Goal: Check status: Check status

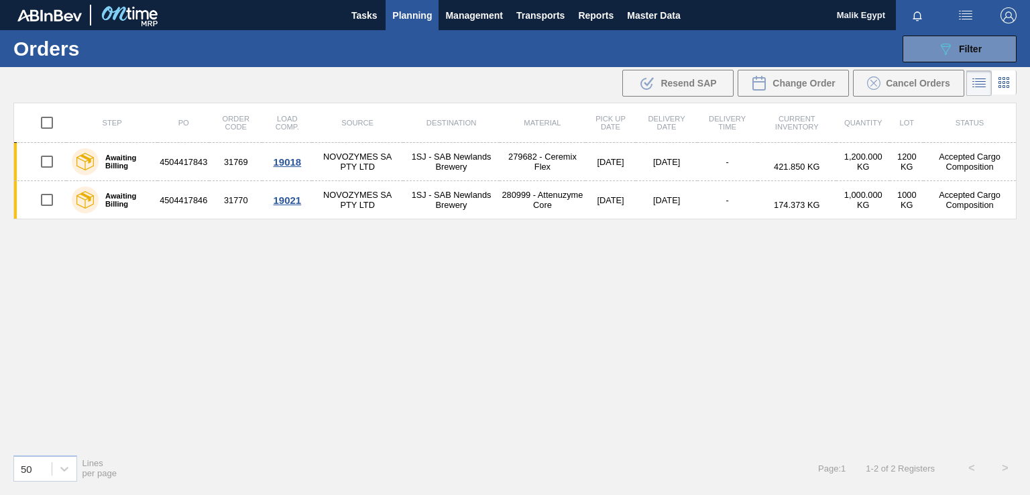
click at [405, 9] on span "Planning" at bounding box center [412, 15] width 40 height 16
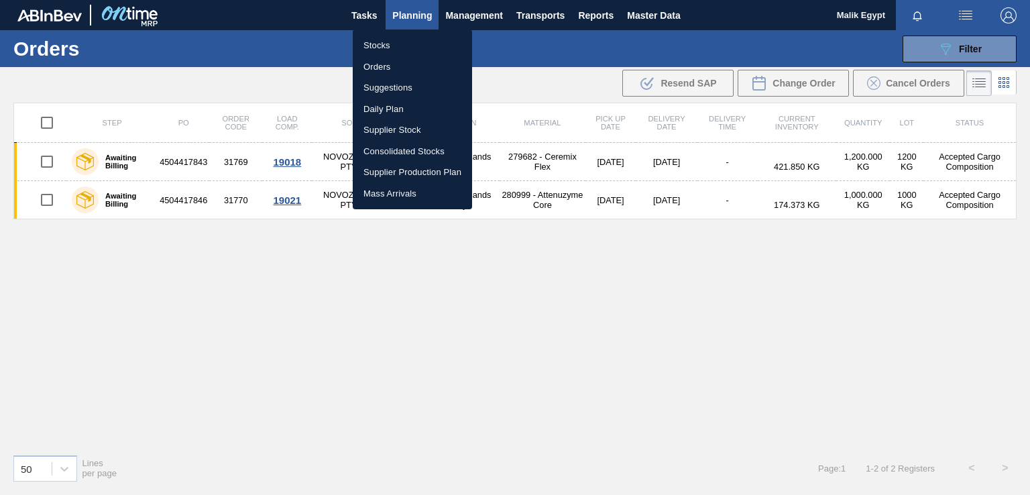
click at [387, 44] on li "Stocks" at bounding box center [412, 45] width 119 height 21
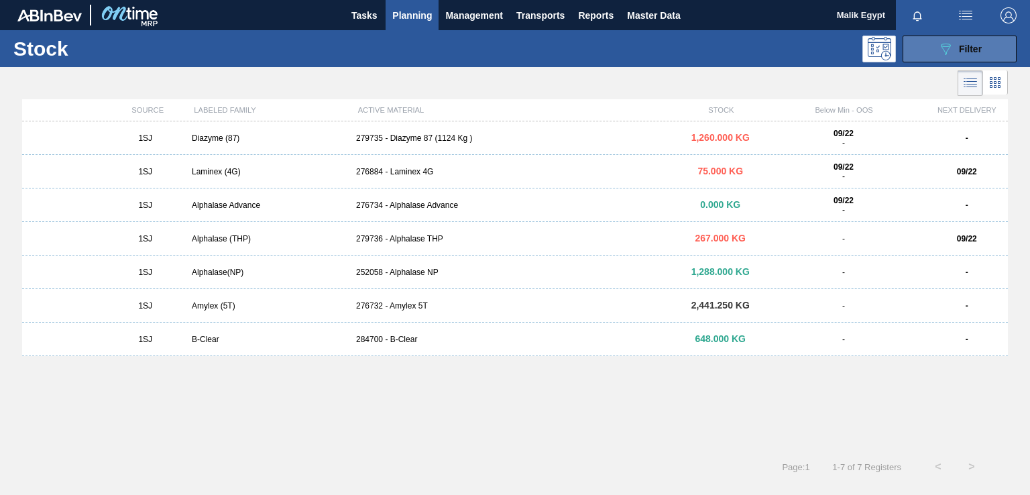
click at [987, 45] on button "089F7B8B-B2A5-4AFE-B5C0-19BA573D28AC Filter" at bounding box center [959, 49] width 114 height 27
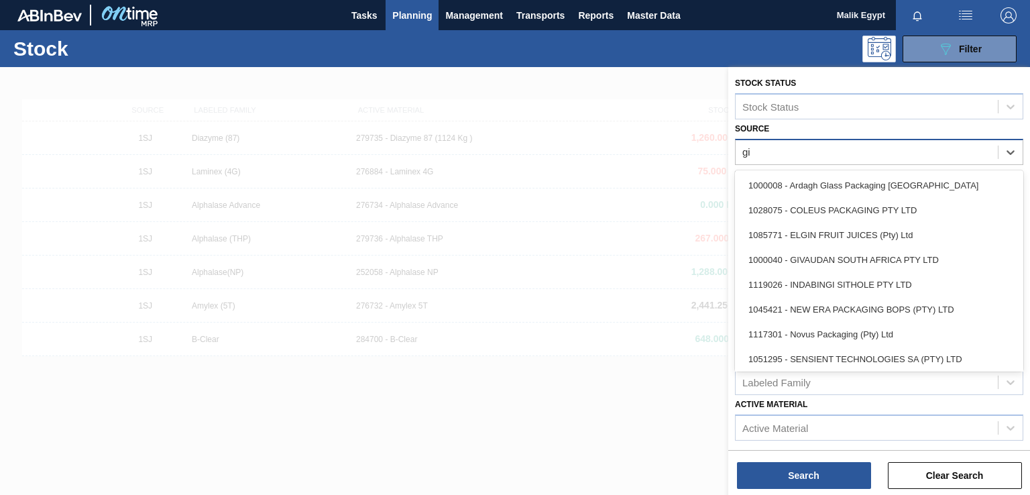
type input "giv"
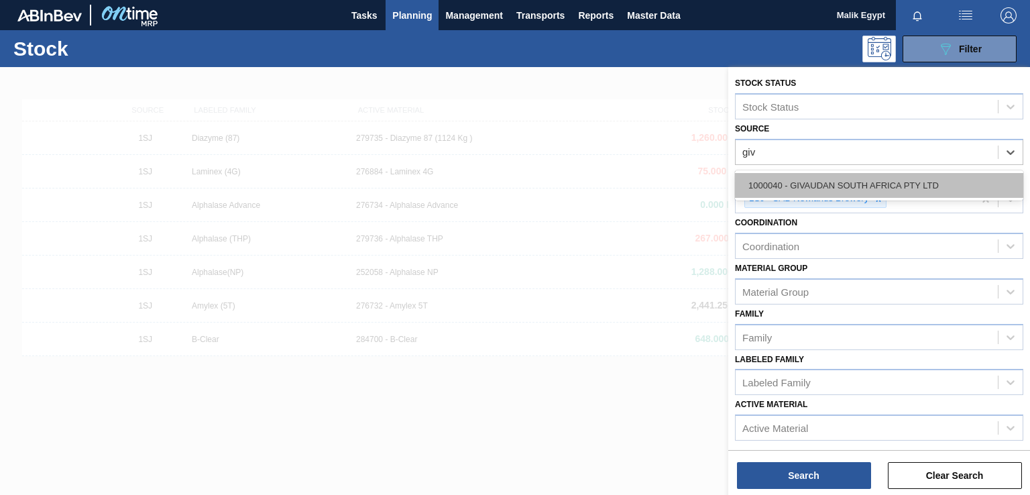
click at [838, 186] on div "1000040 - GIVAUDAN SOUTH AFRICA PTY LTD" at bounding box center [879, 185] width 288 height 25
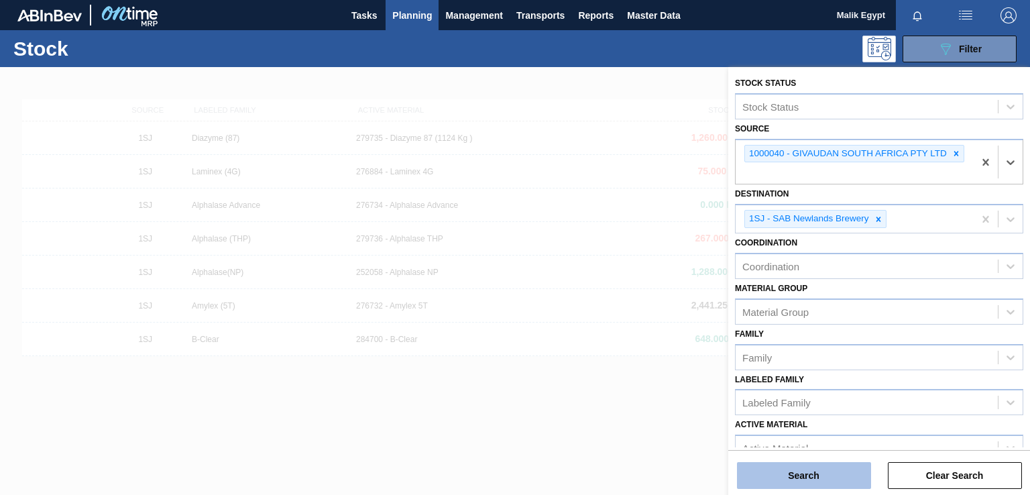
click at [806, 479] on button "Search" at bounding box center [804, 475] width 134 height 27
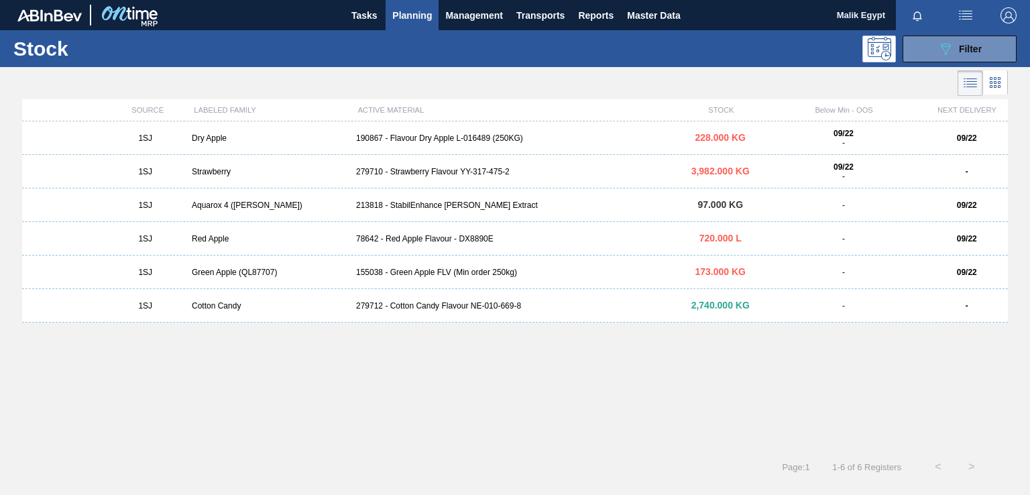
click at [214, 308] on div "Cotton Candy" at bounding box center [268, 305] width 164 height 9
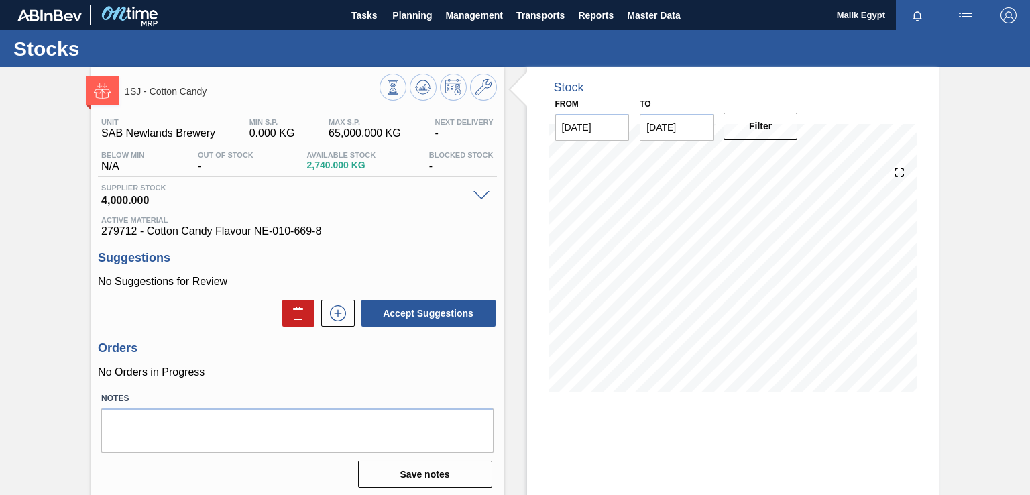
click at [481, 192] on span at bounding box center [481, 196] width 16 height 10
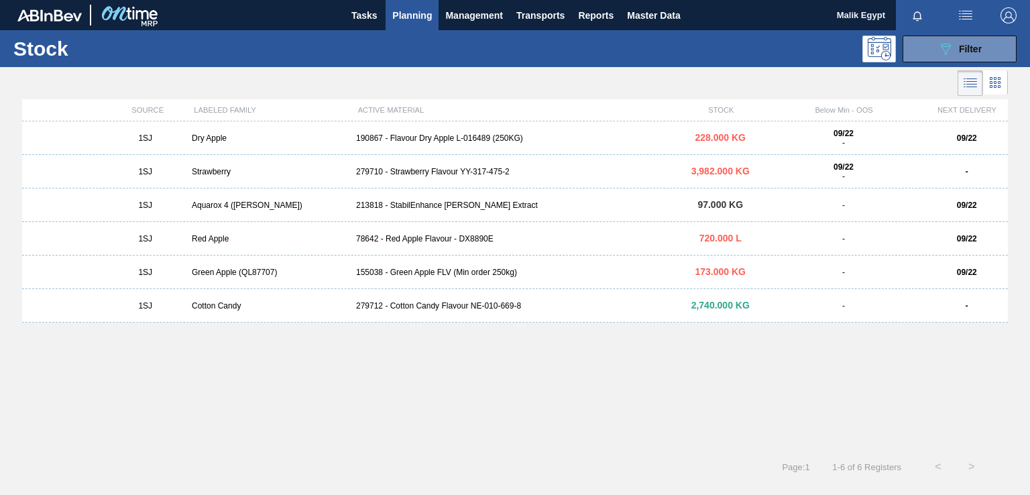
click at [224, 273] on div "Green Apple (QL87707)" at bounding box center [268, 271] width 164 height 9
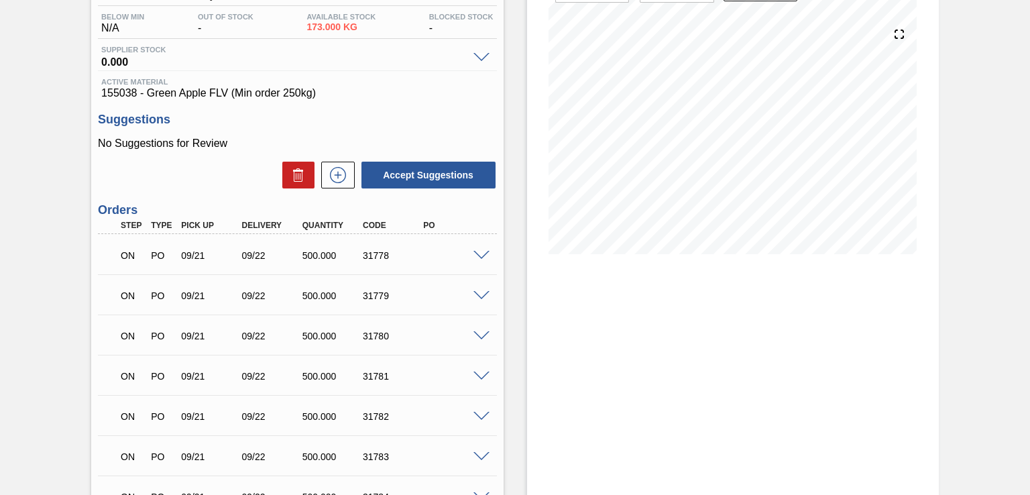
scroll to position [67, 0]
